Goal: Transaction & Acquisition: Purchase product/service

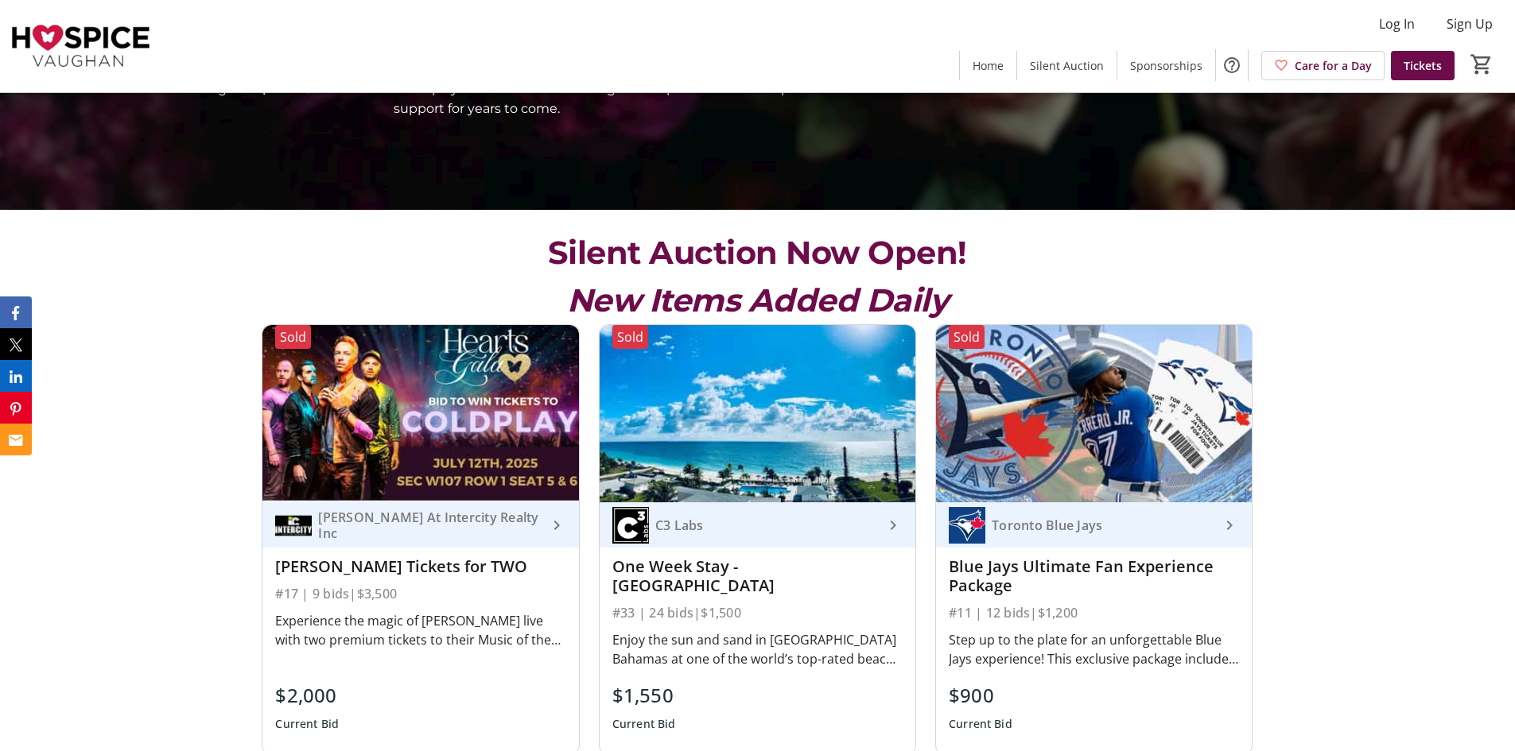
scroll to position [557, 0]
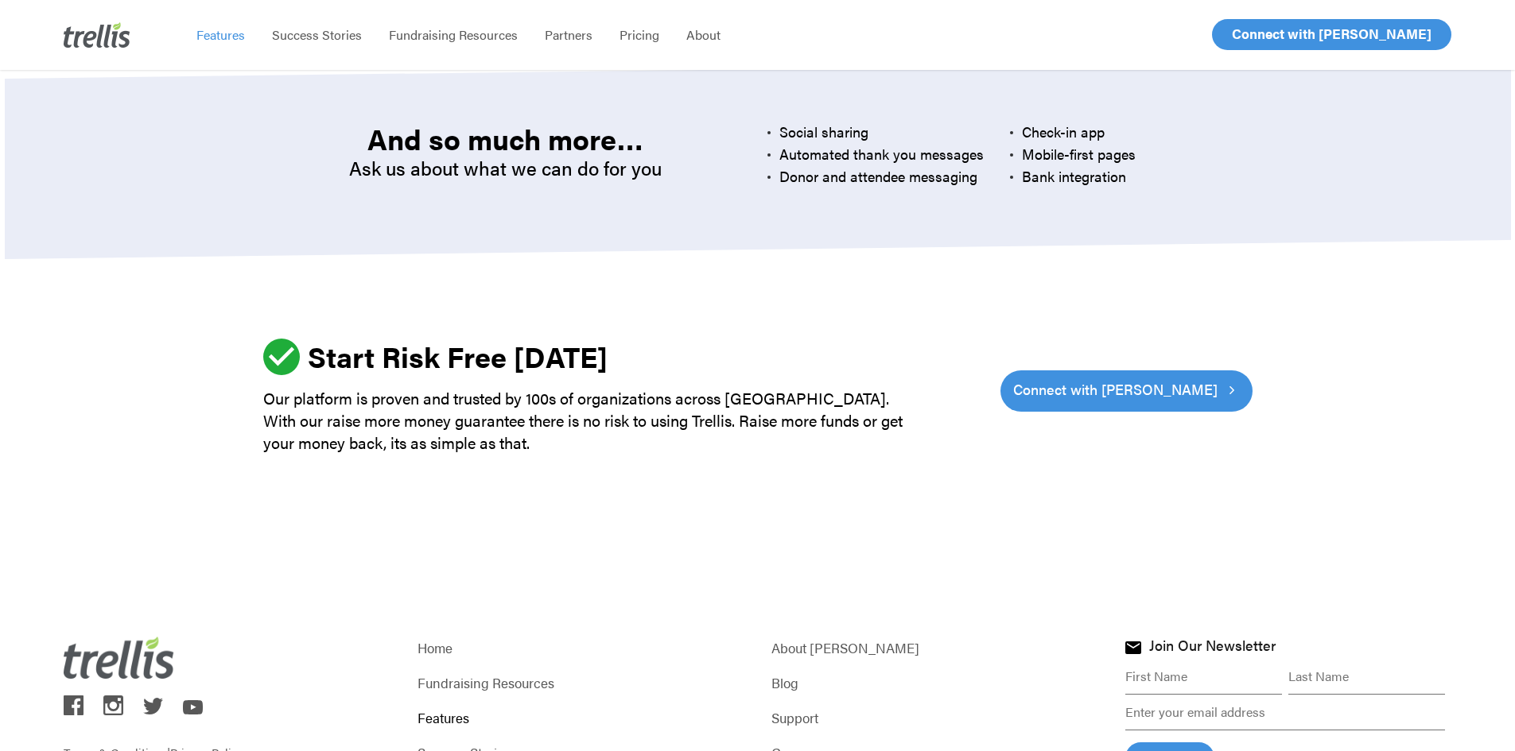
scroll to position [4710, 0]
